Goal: Task Accomplishment & Management: Manage account settings

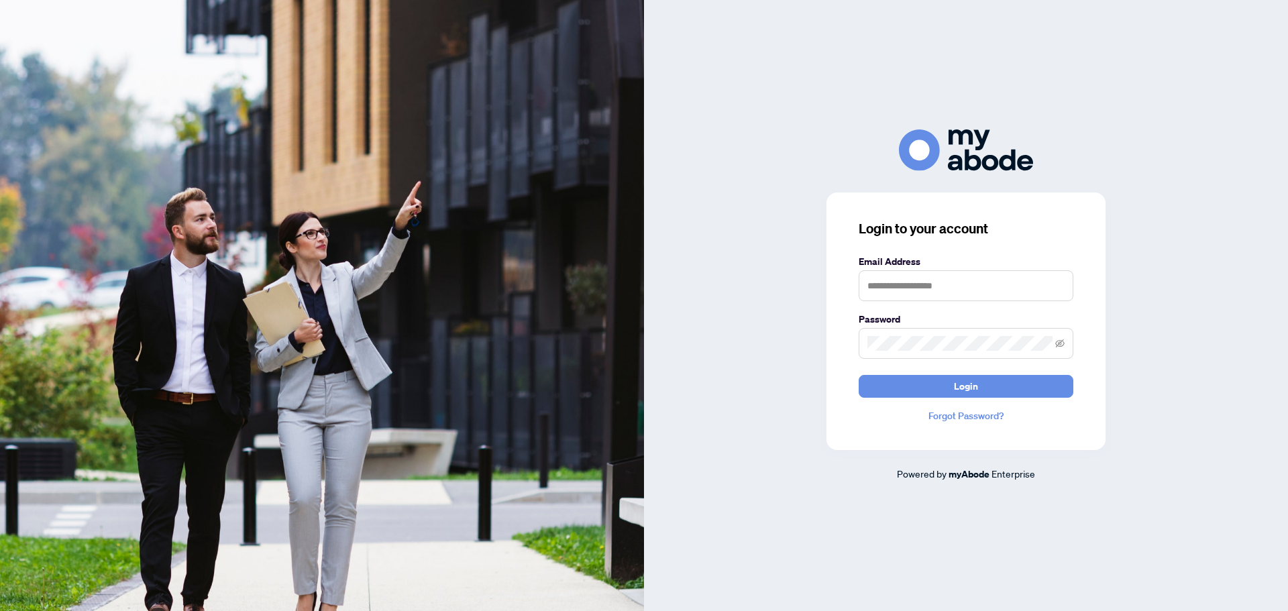
click at [906, 268] on label "Email Address" at bounding box center [965, 261] width 215 height 15
click at [911, 286] on input "text" at bounding box center [965, 285] width 215 height 31
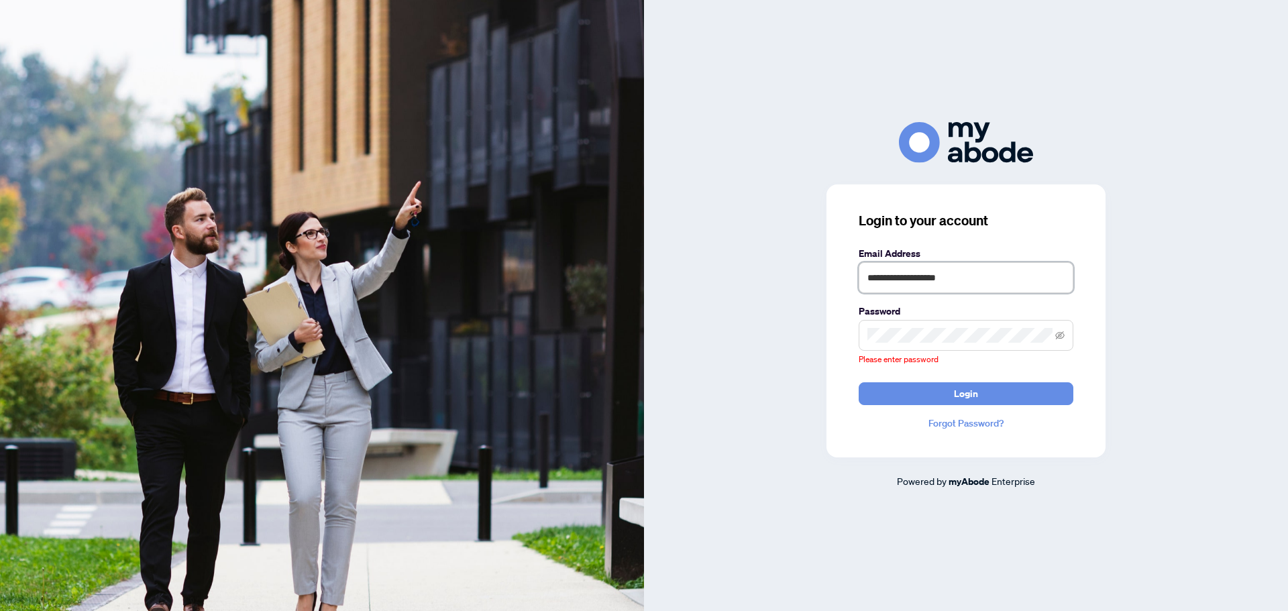
drag, startPoint x: 1018, startPoint y: 285, endPoint x: 640, endPoint y: 268, distance: 378.6
click at [640, 268] on div "**********" at bounding box center [644, 305] width 1288 height 611
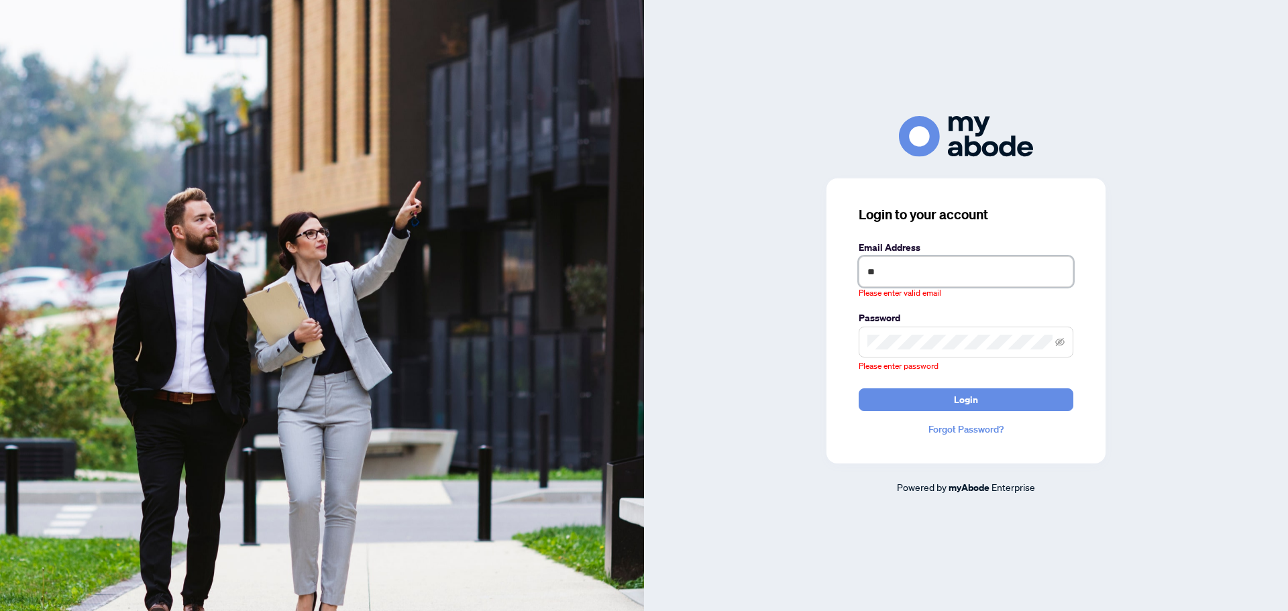
type input "**********"
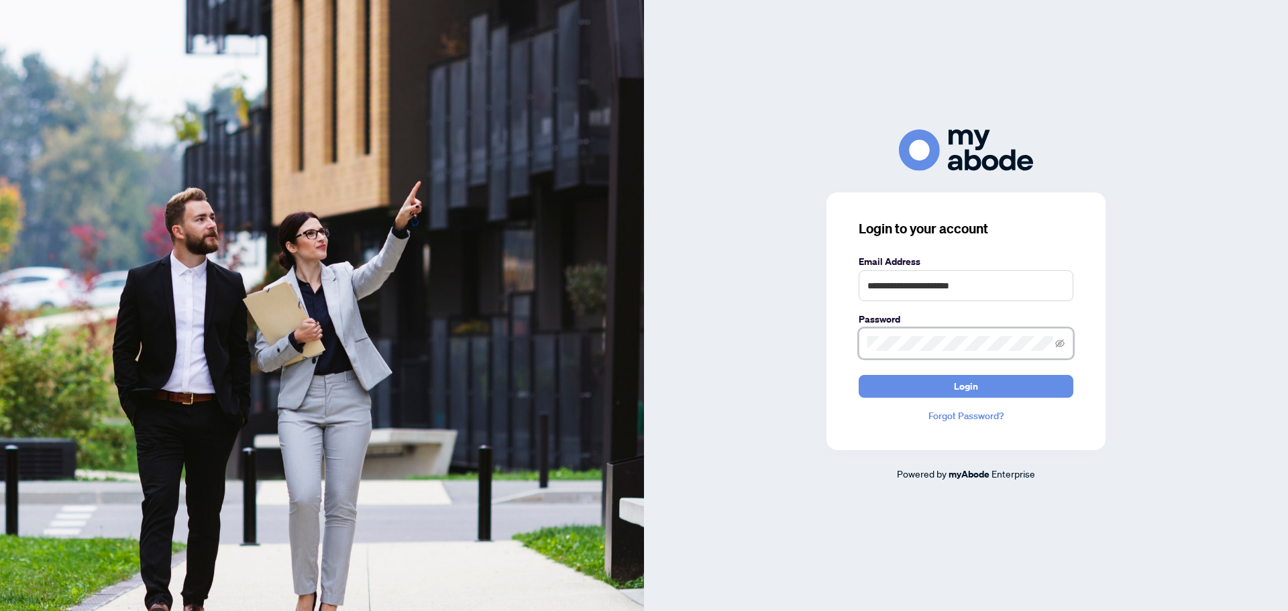
click at [858, 375] on button "Login" at bounding box center [965, 386] width 215 height 23
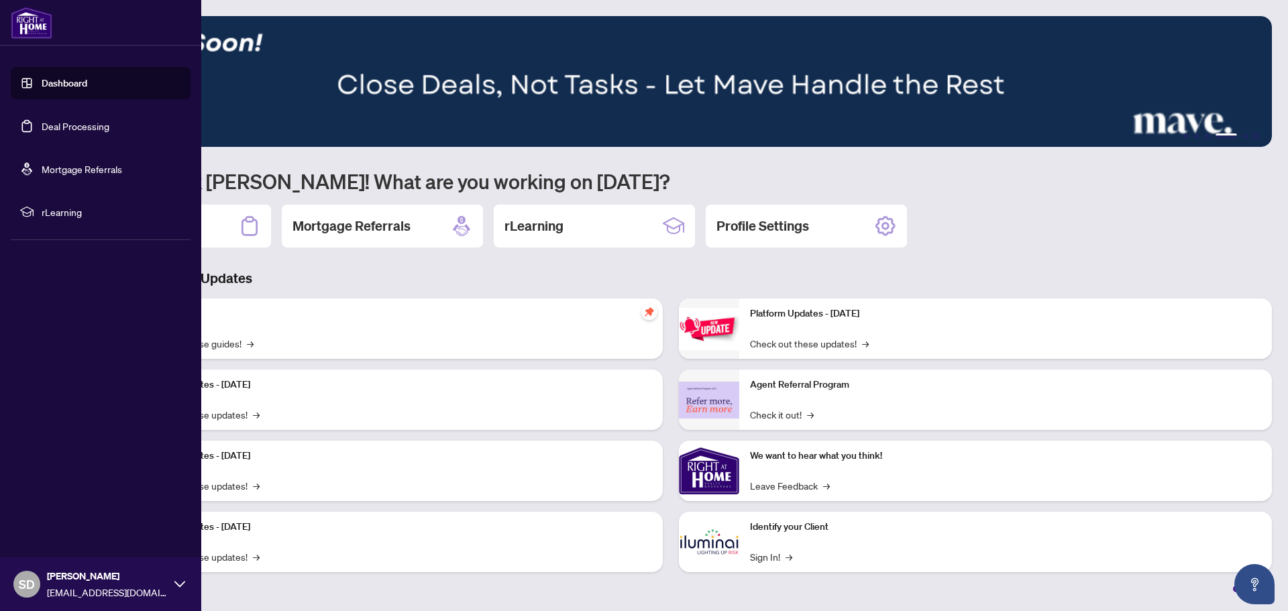
click at [51, 122] on link "Deal Processing" at bounding box center [76, 126] width 68 height 12
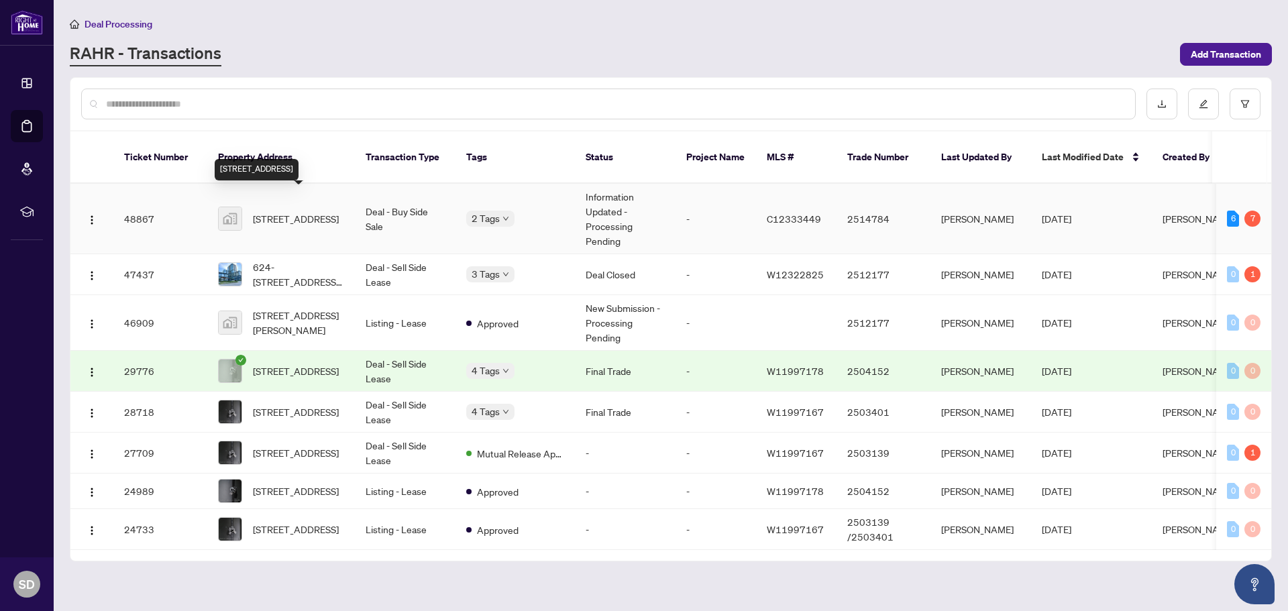
click at [284, 211] on span "5740 Yonge Street unit 1608, North York, ON, Canada" at bounding box center [296, 218] width 86 height 15
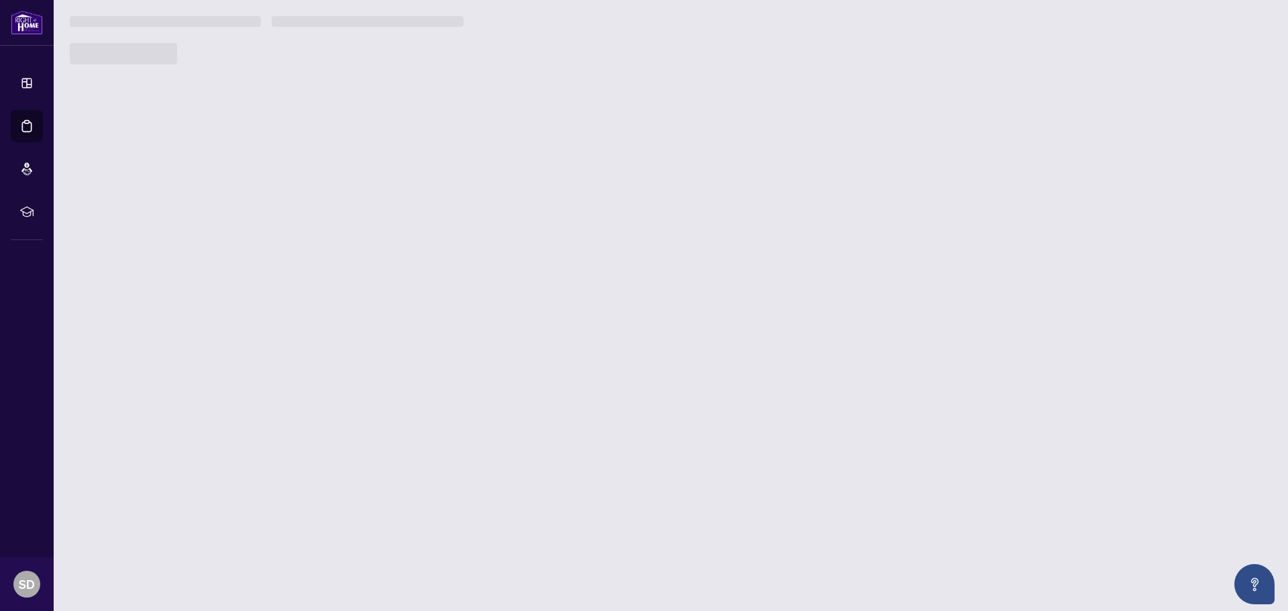
click at [284, 197] on main "Deal Processing RAHR - Transactions Add Transaction Ticket Number Property Addr…" at bounding box center [671, 305] width 1234 height 611
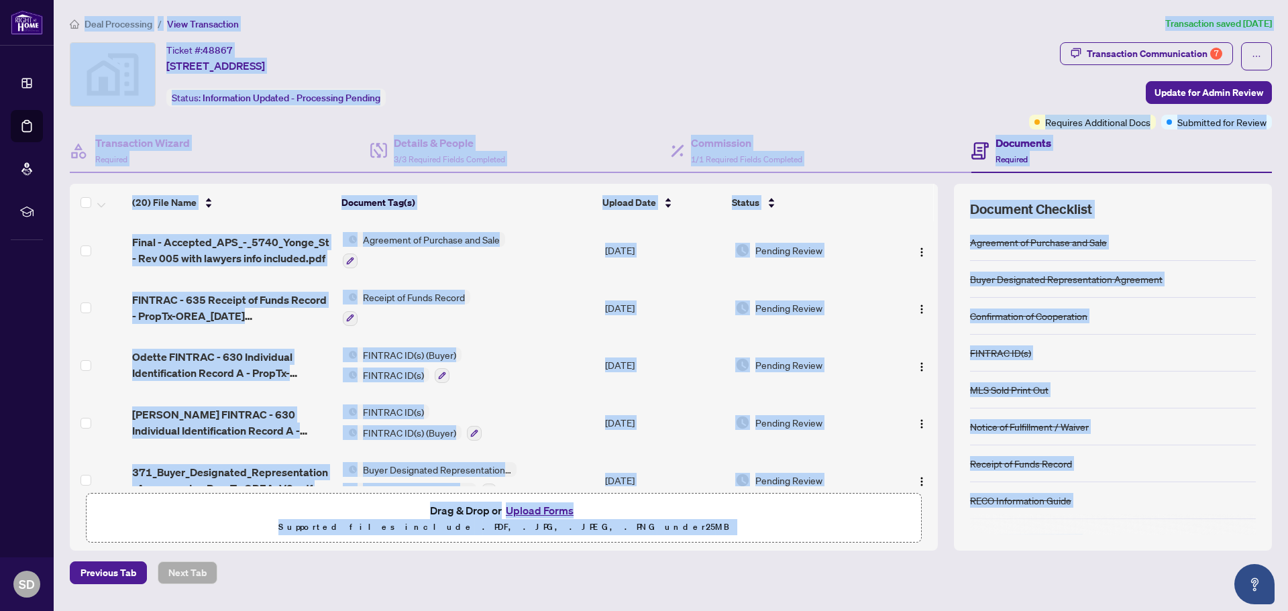
click at [592, 99] on div "Ticket #: 48867 5740 Yonge Street unit 1608, North York, ON, Canada Status: Inf…" at bounding box center [547, 74] width 954 height 64
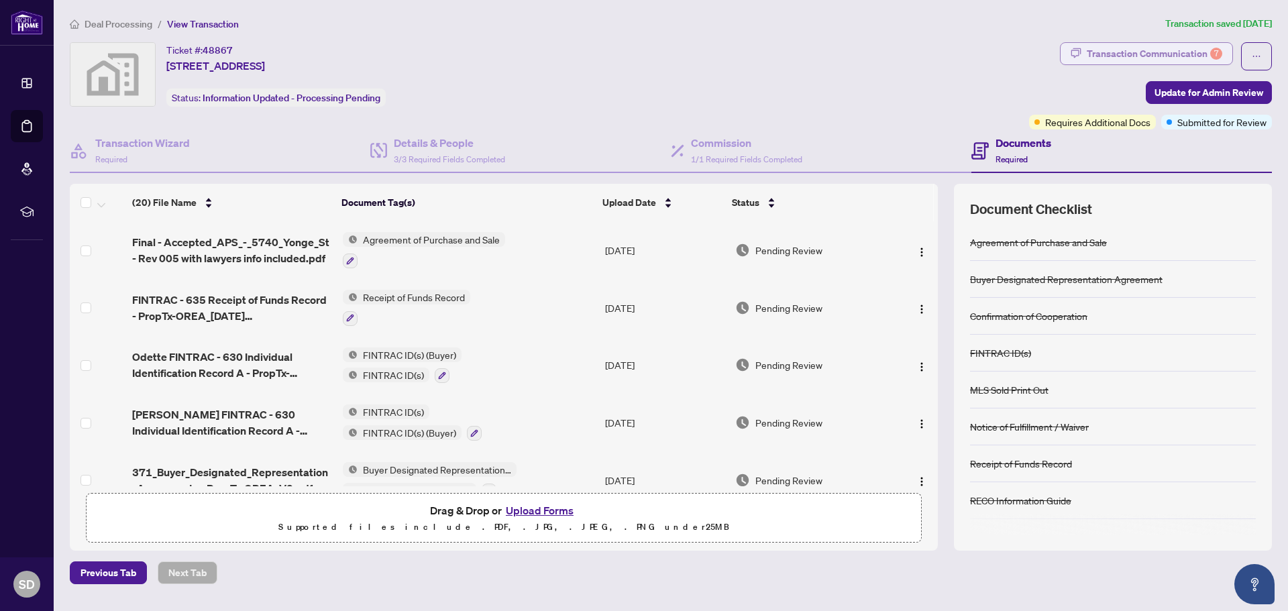
click at [1183, 48] on div "Transaction Communication 7" at bounding box center [1153, 53] width 135 height 21
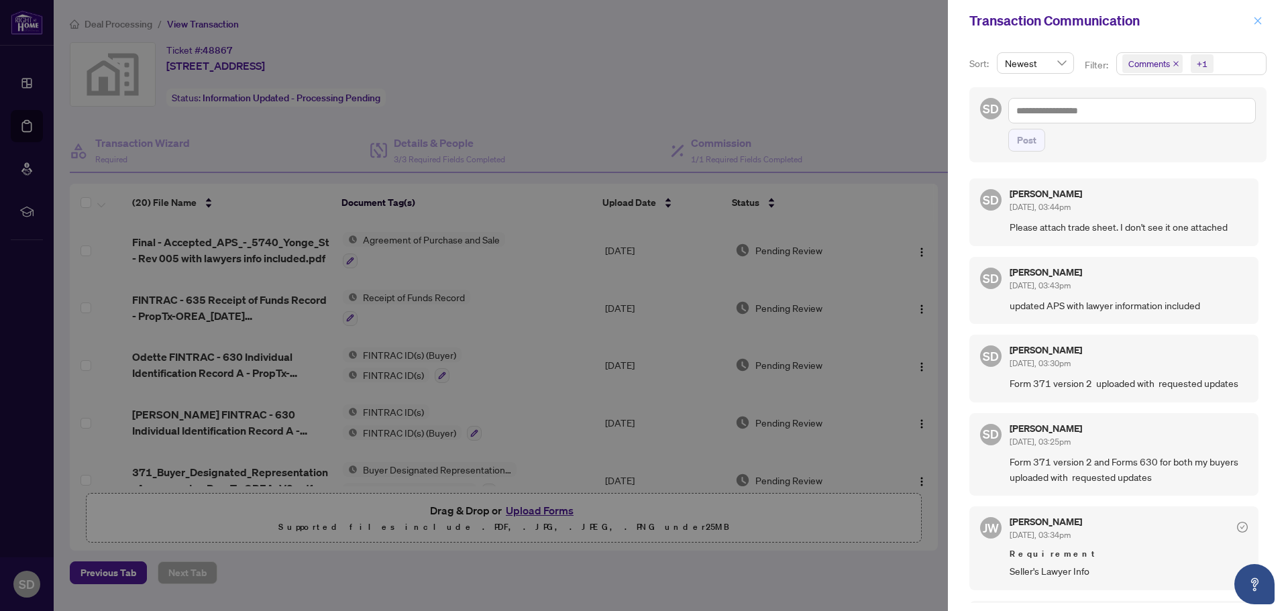
click at [1250, 21] on button "button" at bounding box center [1257, 21] width 17 height 16
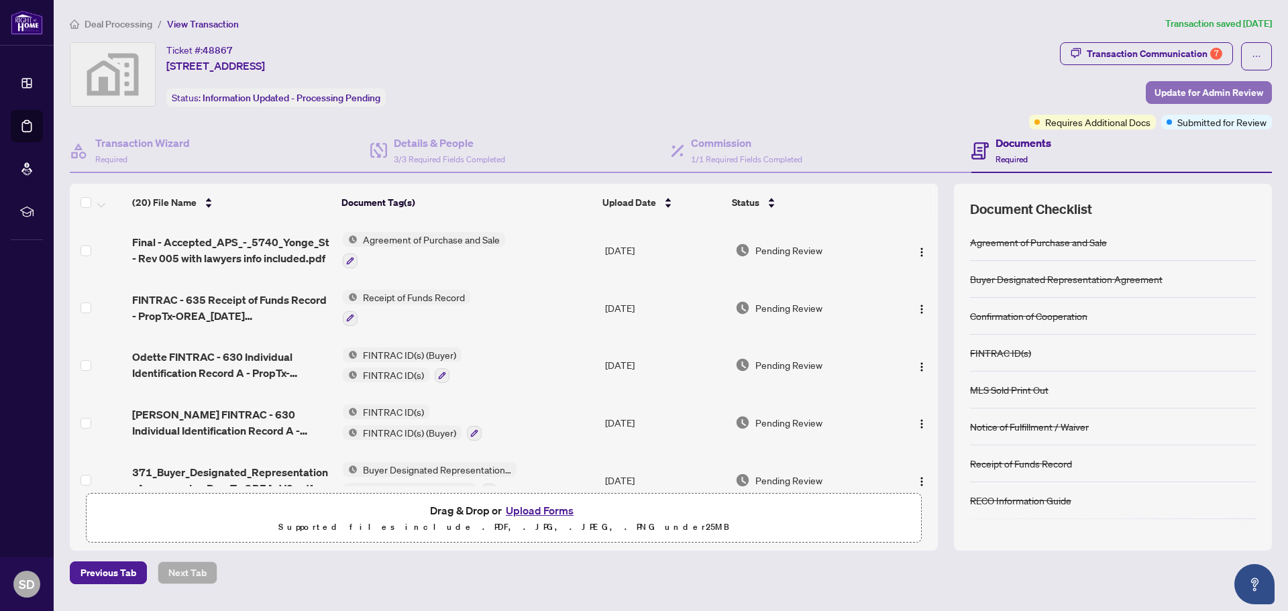
click at [1207, 89] on span "Update for Admin Review" at bounding box center [1208, 92] width 109 height 21
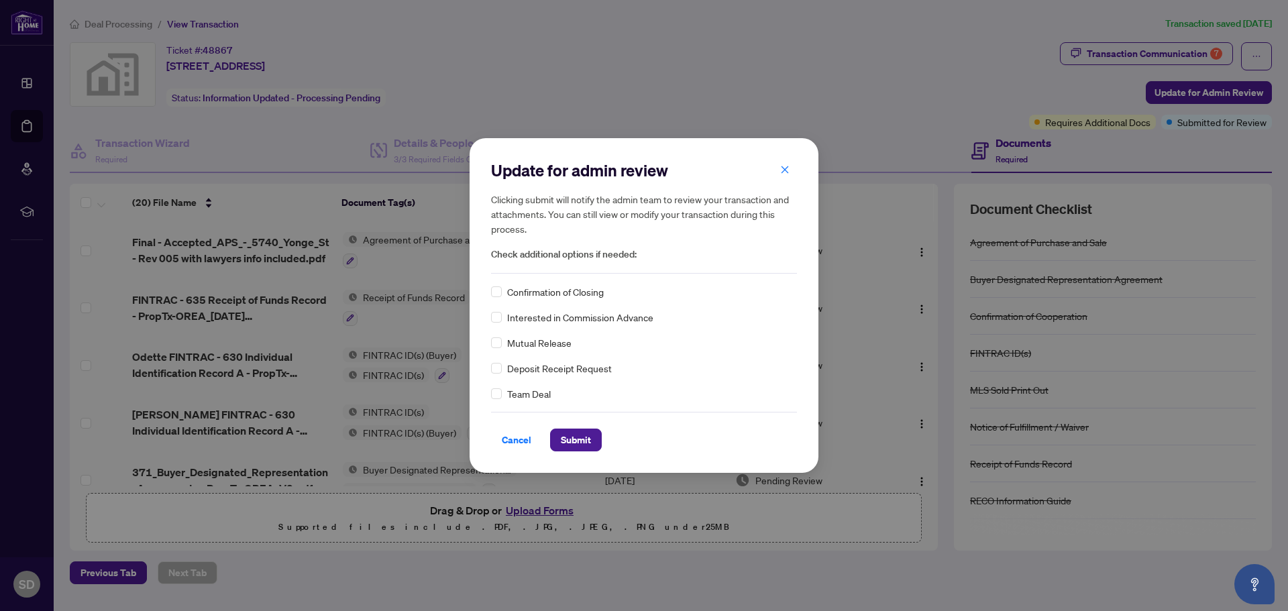
click at [502, 296] on div "Confirmation of Closing" at bounding box center [644, 291] width 306 height 15
click at [583, 447] on span "Submit" at bounding box center [576, 439] width 30 height 21
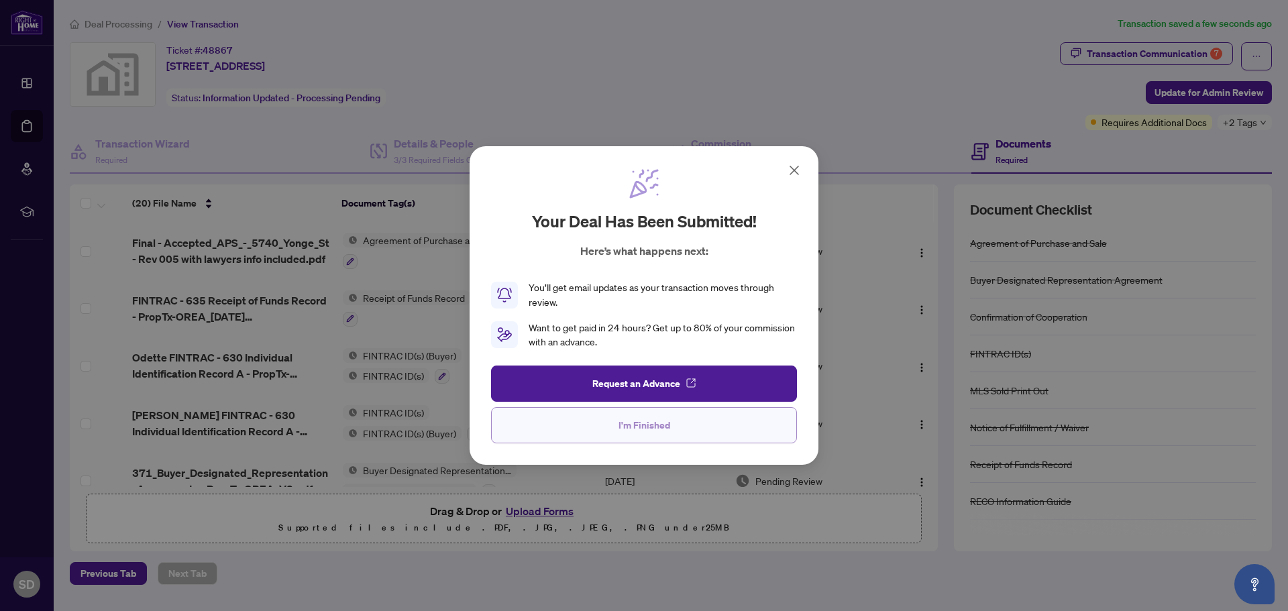
click at [673, 429] on button "I'm Finished" at bounding box center [644, 425] width 306 height 36
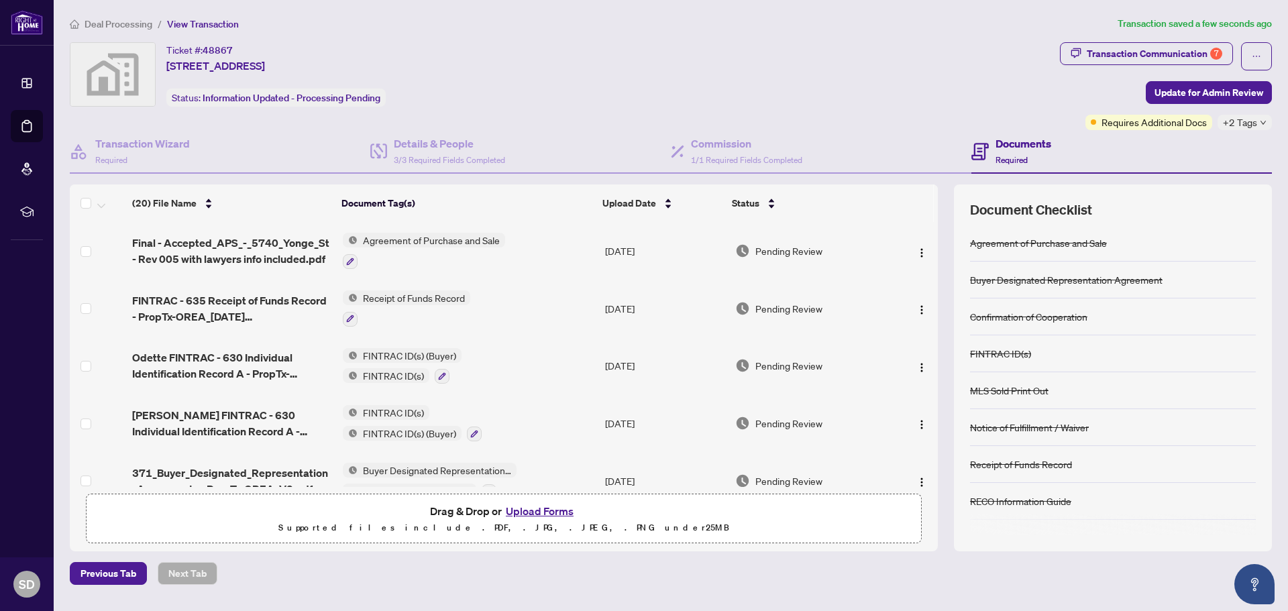
click at [1178, 127] on span "Requires Additional Docs" at bounding box center [1153, 122] width 105 height 15
click at [1245, 130] on div "Documents Required" at bounding box center [1121, 152] width 300 height 44
click at [1178, 125] on span "Requires Additional Docs" at bounding box center [1153, 122] width 105 height 15
click at [1142, 58] on div "Transaction Communication 7" at bounding box center [1153, 53] width 135 height 21
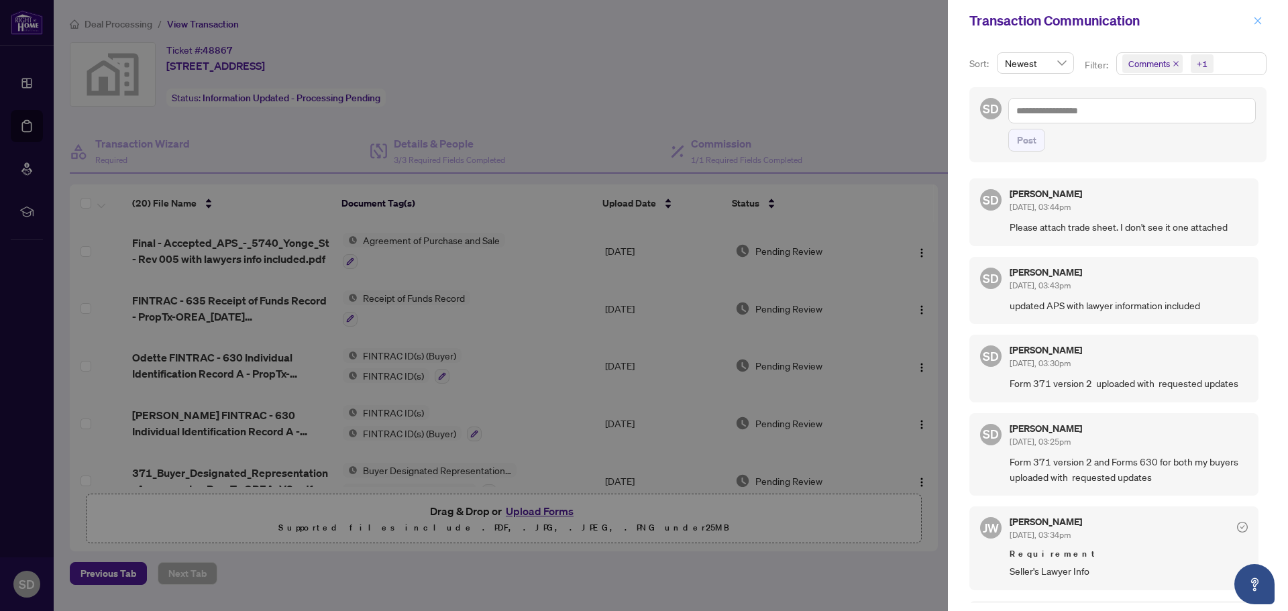
click at [1258, 21] on icon "close" at bounding box center [1257, 20] width 7 height 7
